Goal: Task Accomplishment & Management: Manage account settings

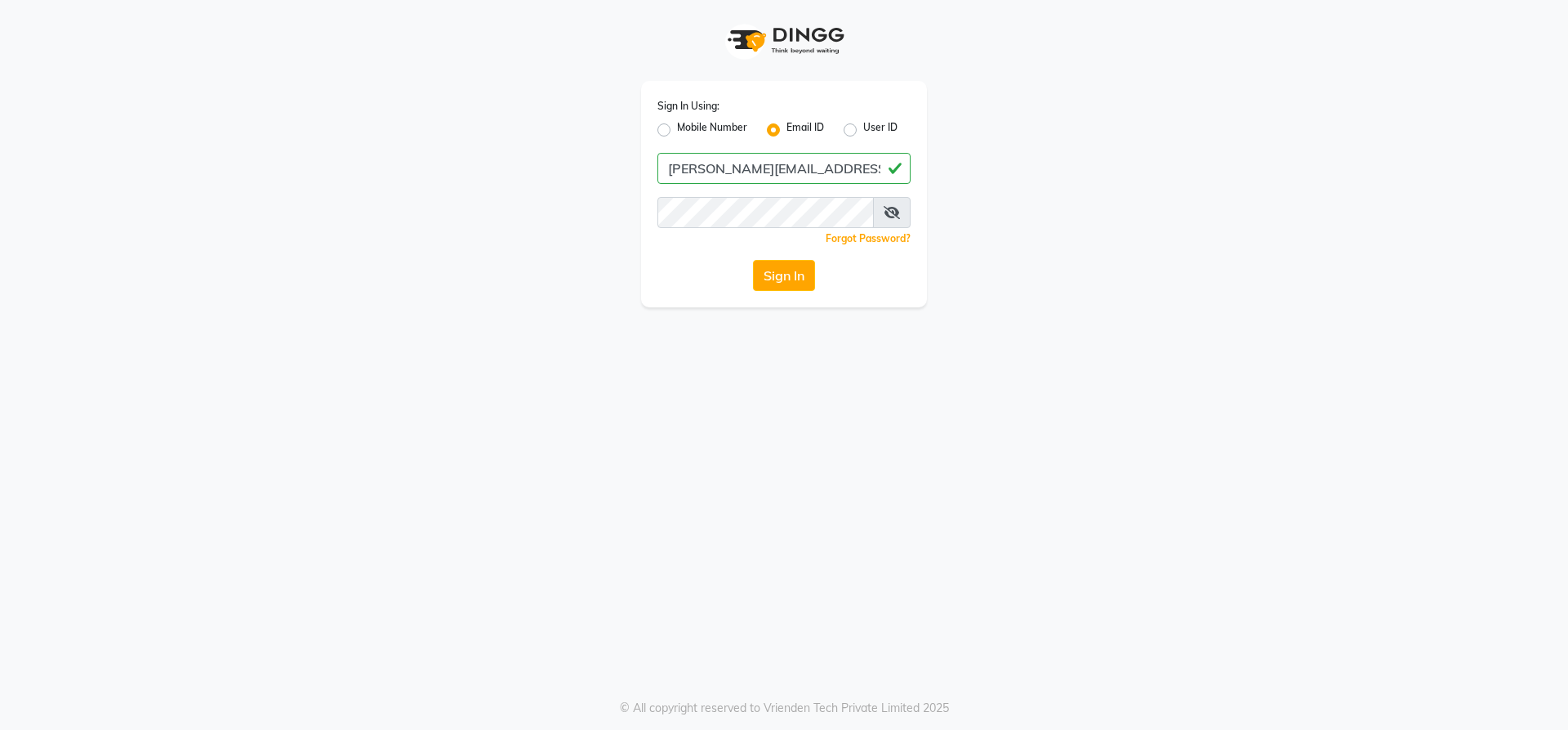
type input "[PERSON_NAME][EMAIL_ADDRESS][DOMAIN_NAME]"
click at [897, 210] on icon at bounding box center [891, 212] width 16 height 13
click at [753, 260] on button "Sign In" at bounding box center [783, 275] width 62 height 31
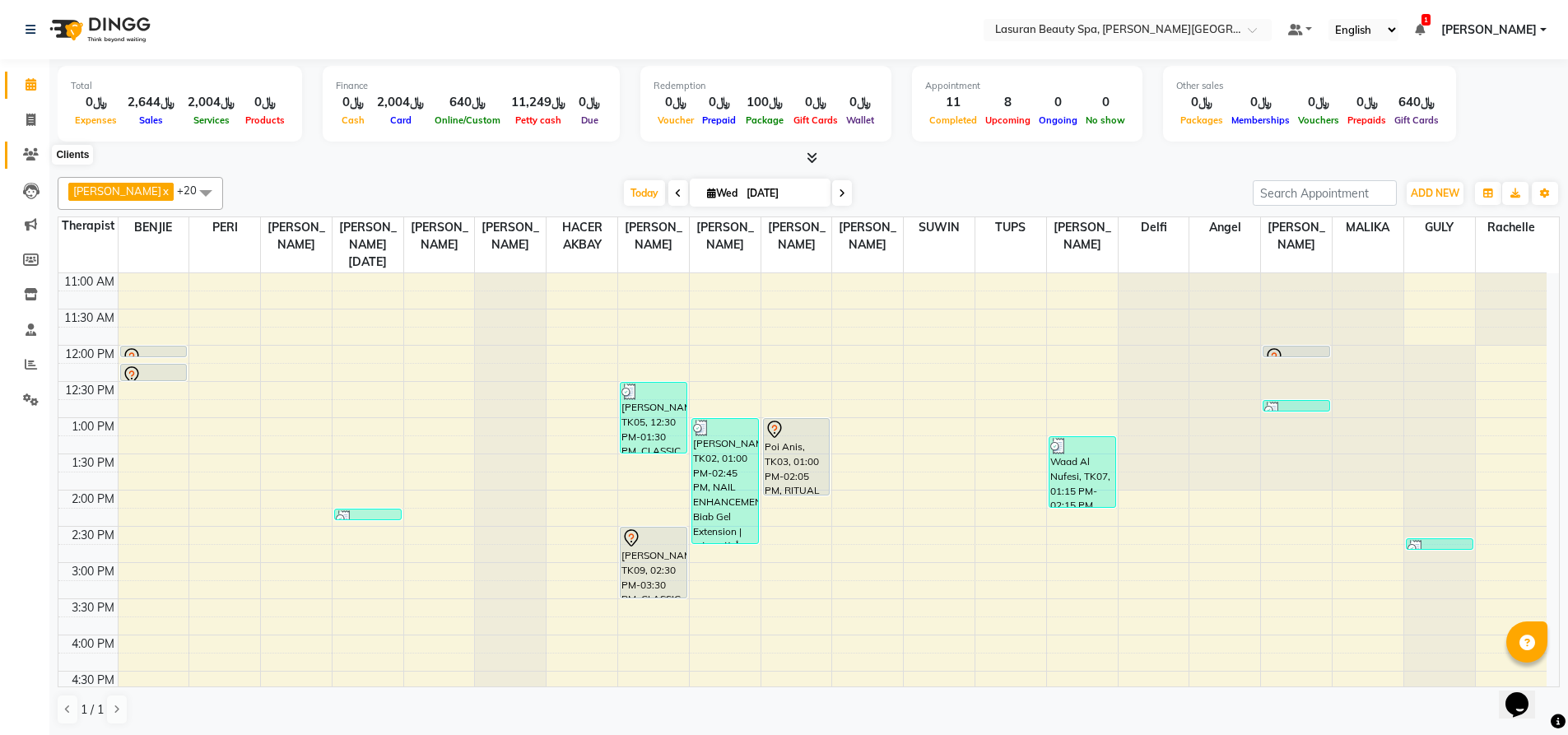
click at [26, 150] on icon at bounding box center [31, 154] width 15 height 12
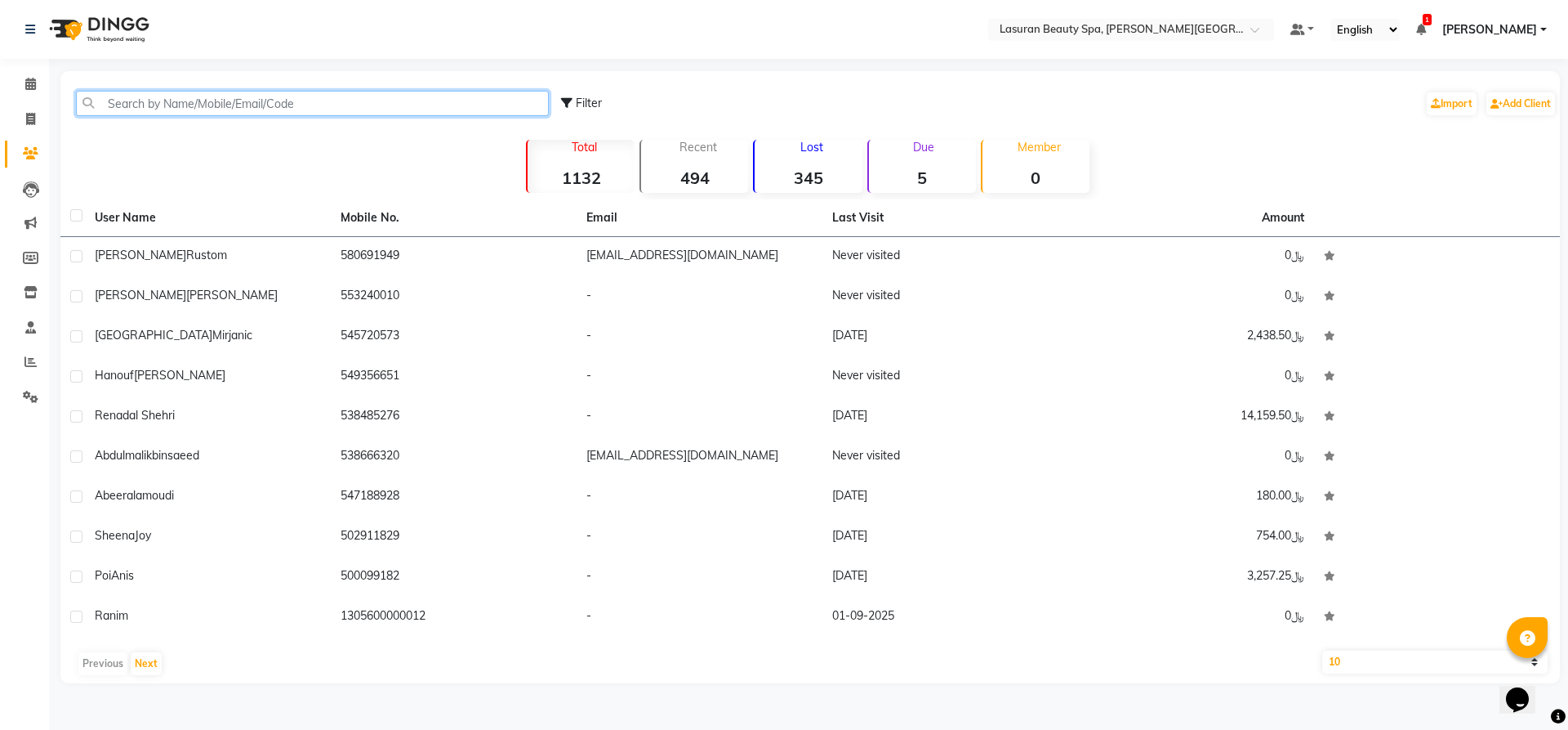
click at [280, 105] on input "text" at bounding box center [312, 104] width 473 height 25
paste input "0557459002"
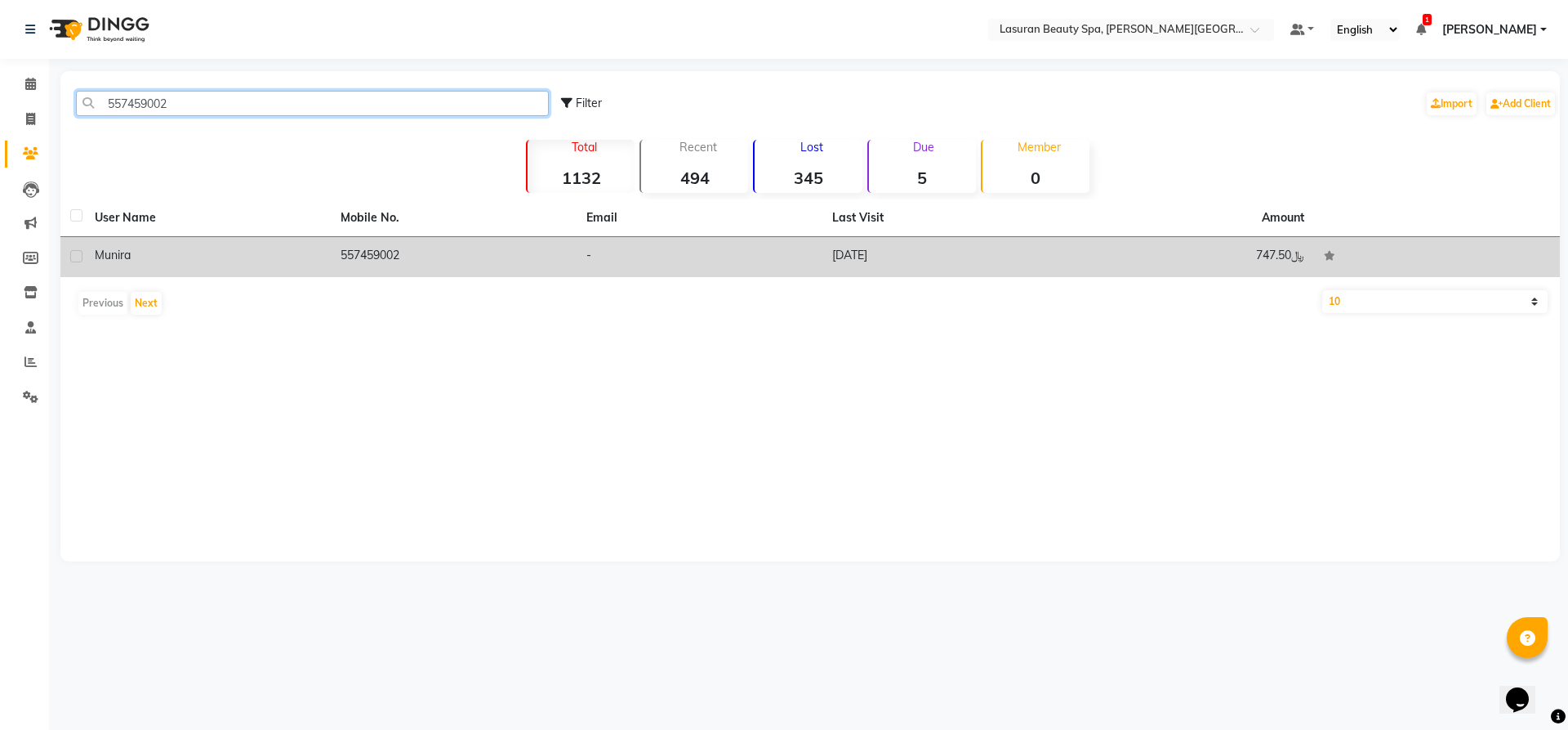
type input "557459002"
click at [276, 252] on div "Munira" at bounding box center [208, 255] width 226 height 17
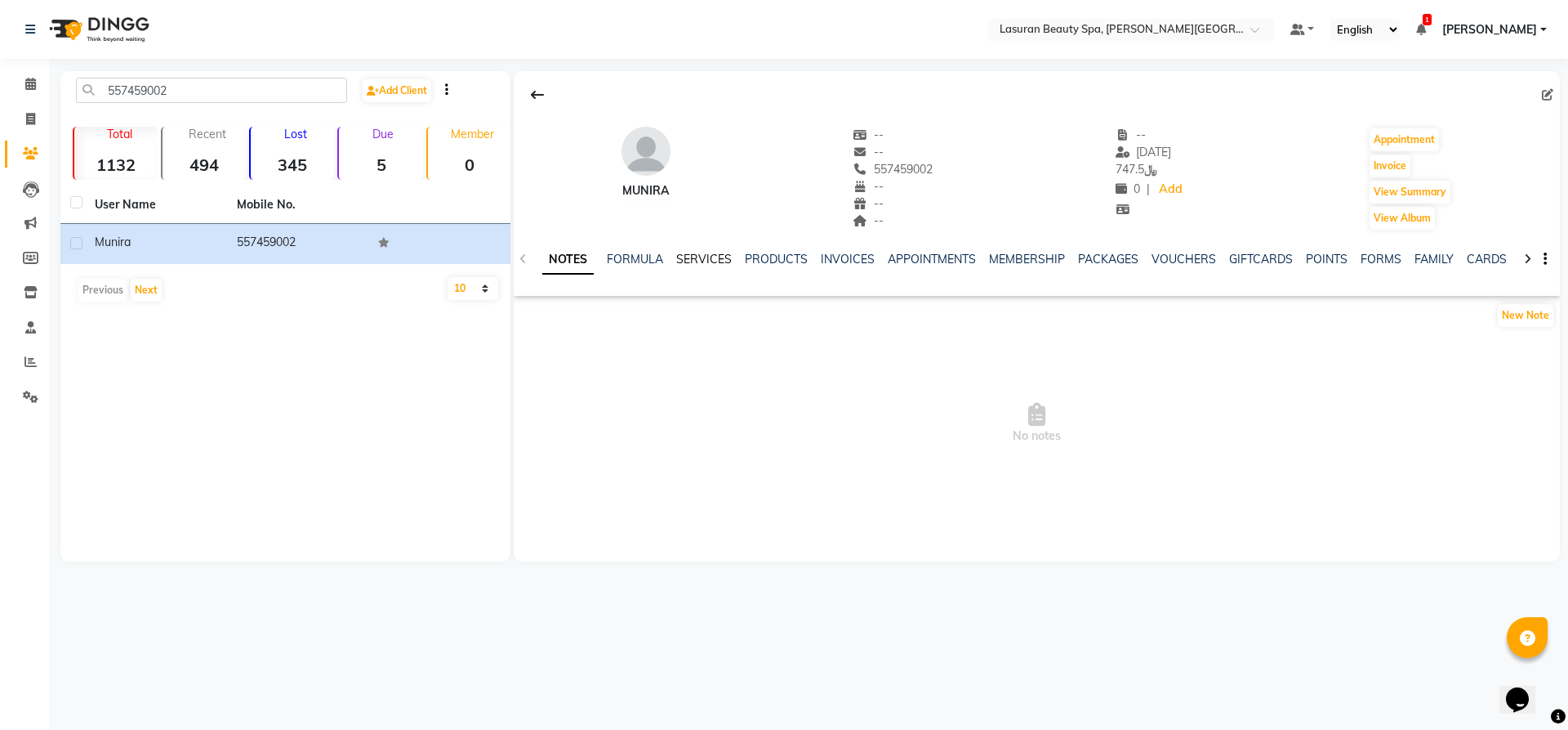
click at [699, 260] on link "SERVICES" at bounding box center [703, 258] width 55 height 14
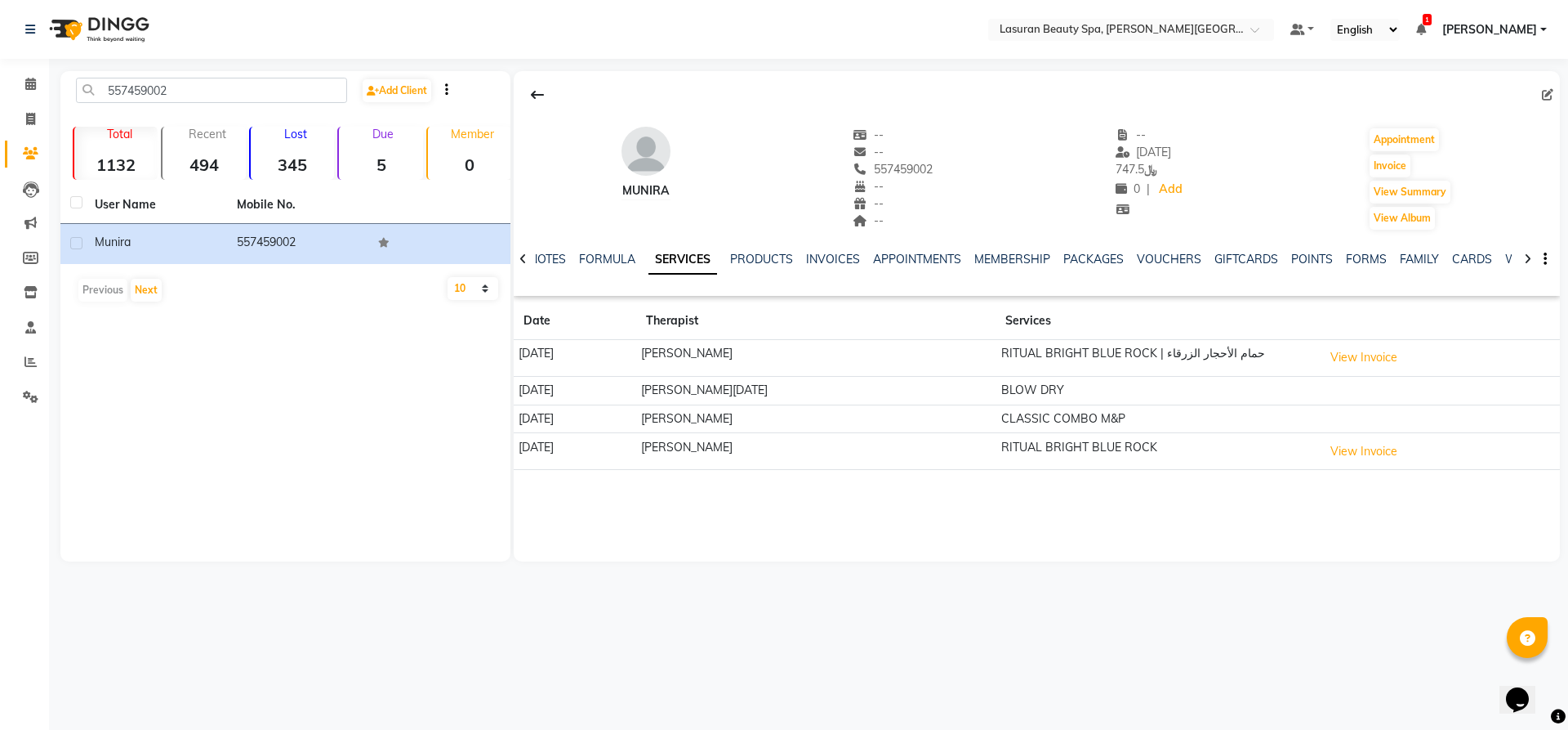
click at [1300, 31] on ul "Default Panel My Panel English ENGLISH Español العربية मराठी हिंदी ગુજરાતી தமிழ…" at bounding box center [1418, 30] width 273 height 22
click at [1291, 40] on nav "Select Location × Lasuran Beauty Spa, [PERSON_NAME] Financial District Default …" at bounding box center [784, 29] width 1568 height 59
click at [1290, 31] on span at bounding box center [1297, 29] width 14 height 11
click at [1543, 28] on link "[PERSON_NAME]" at bounding box center [1494, 30] width 104 height 17
click at [1491, 113] on link "Sign out" at bounding box center [1463, 112] width 149 height 25
